Goal: Navigation & Orientation: Find specific page/section

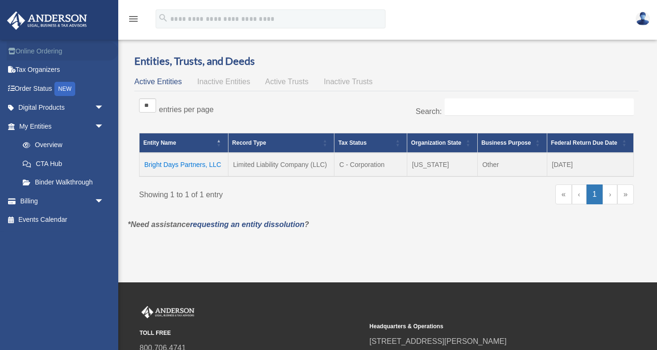
click at [42, 50] on link "Online Ordering" at bounding box center [63, 51] width 112 height 19
click at [59, 180] on link "Binder Walkthrough" at bounding box center [65, 182] width 105 height 19
click at [97, 198] on span "arrow_drop_down" at bounding box center [104, 201] width 19 height 19
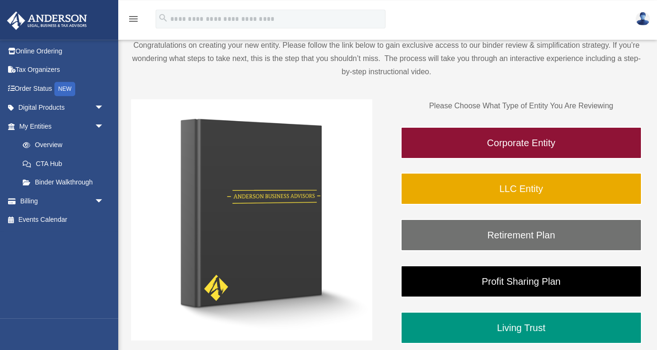
scroll to position [82, 0]
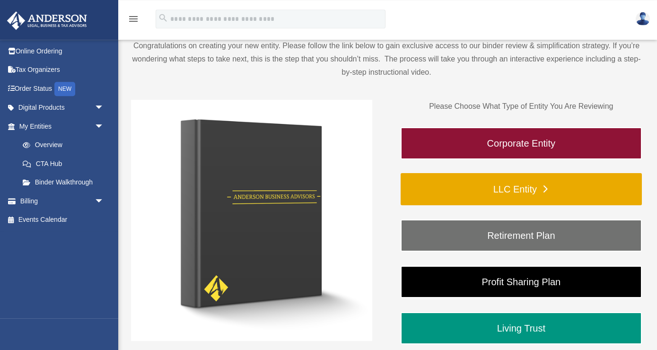
click at [433, 179] on link "LLC Entity" at bounding box center [521, 189] width 241 height 32
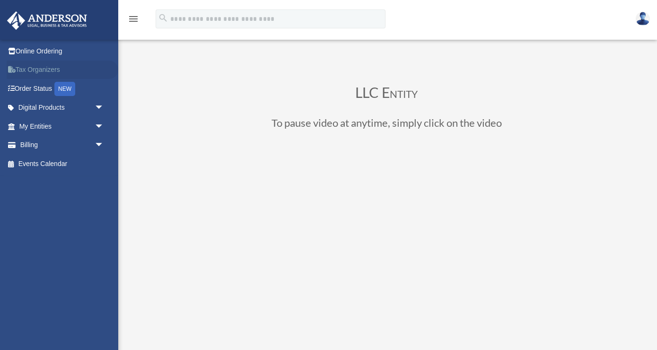
click at [43, 68] on link "Tax Organizers" at bounding box center [63, 70] width 112 height 19
